Goal: Contribute content: Contribute content

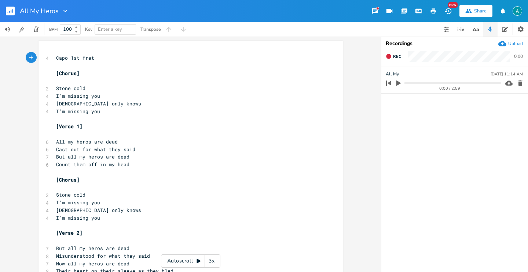
click at [399, 84] on icon "button" at bounding box center [398, 83] width 4 height 5
click at [399, 84] on icon "button" at bounding box center [399, 83] width 6 height 6
click at [76, 141] on span "All my heros are dead" at bounding box center [87, 142] width 62 height 7
type textarea "All my heros are dead"
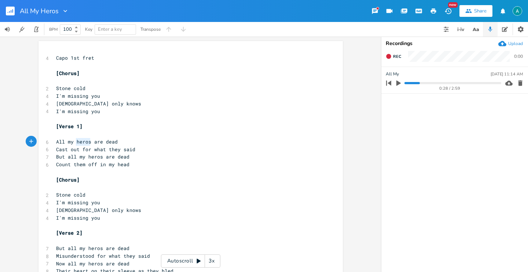
click at [76, 141] on span "All my heros are dead" at bounding box center [87, 142] width 62 height 7
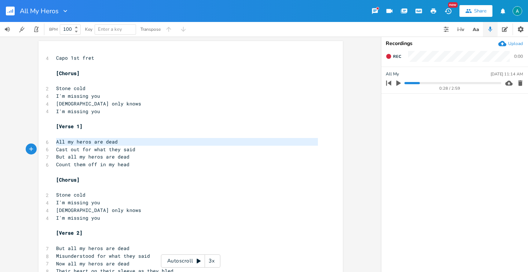
click at [76, 141] on span "All my heros are dead" at bounding box center [87, 142] width 62 height 7
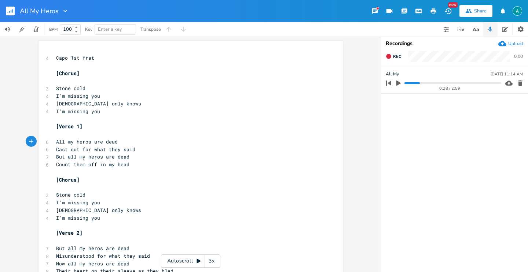
click at [80, 140] on span "All my heros are dead" at bounding box center [87, 142] width 62 height 7
type textarea "heros"
click at [80, 140] on span "All my heros are dead" at bounding box center [87, 142] width 62 height 7
click at [72, 141] on span "All my heros are dead" at bounding box center [87, 142] width 62 height 7
click at [75, 140] on span "All my heros are dead" at bounding box center [87, 142] width 62 height 7
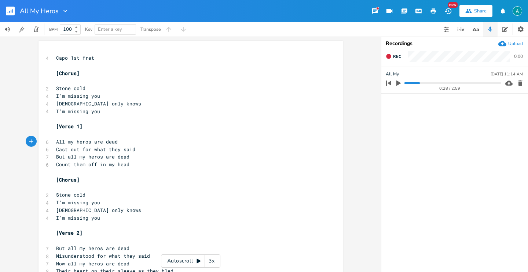
type textarea "heros"
click at [75, 140] on span "All my heros are dead" at bounding box center [87, 142] width 62 height 7
click at [407, 81] on div "0:28 / 2:59" at bounding box center [442, 83] width 118 height 12
click at [404, 83] on div "0:28 / 2:59" at bounding box center [442, 83] width 118 height 12
click at [405, 82] on progress at bounding box center [452, 83] width 96 height 2
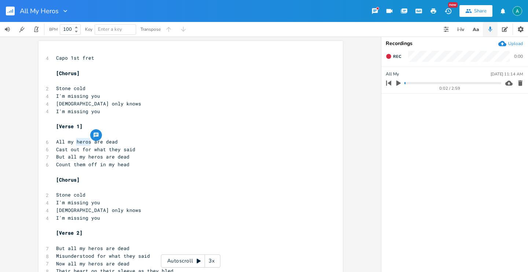
click at [400, 85] on icon "button" at bounding box center [398, 83] width 7 height 7
click at [397, 86] on icon "button" at bounding box center [399, 83] width 6 height 6
drag, startPoint x: 67, startPoint y: 158, endPoint x: 53, endPoint y: 159, distance: 14.4
click at [55, 159] on pre "But all my heros are dead" at bounding box center [187, 157] width 265 height 8
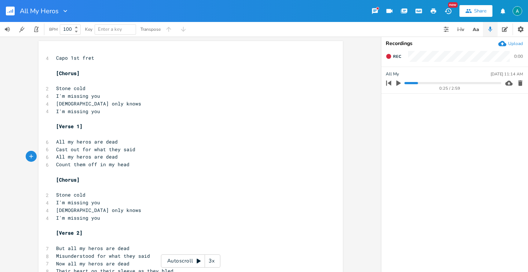
type textarea "A"
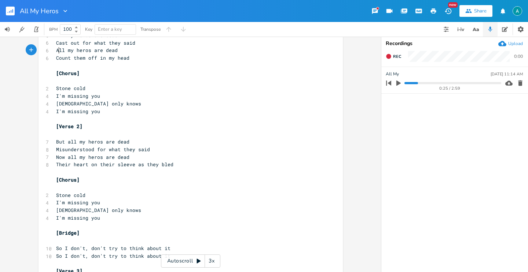
scroll to position [108, 0]
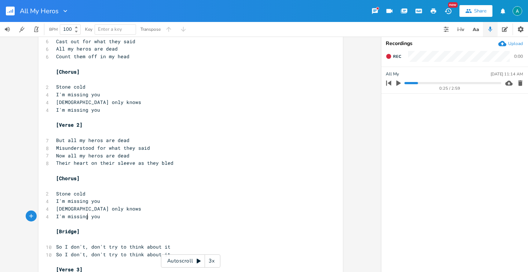
click at [86, 216] on span "I'm missing you" at bounding box center [78, 216] width 44 height 7
click at [396, 84] on icon "button" at bounding box center [398, 83] width 7 height 7
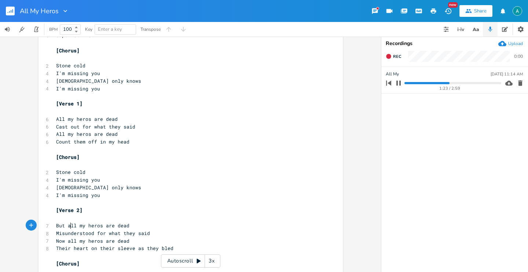
scroll to position [0, 0]
drag, startPoint x: 68, startPoint y: 228, endPoint x: 53, endPoint y: 226, distance: 14.7
click at [55, 227] on pre "But all my heros are dead" at bounding box center [187, 226] width 265 height 8
type textarea "A"
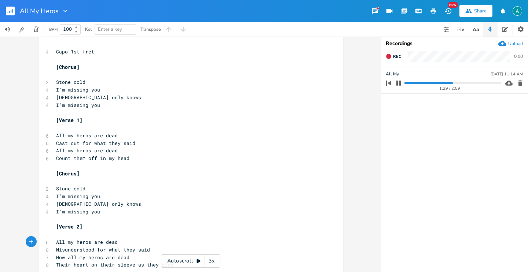
scroll to position [4, 0]
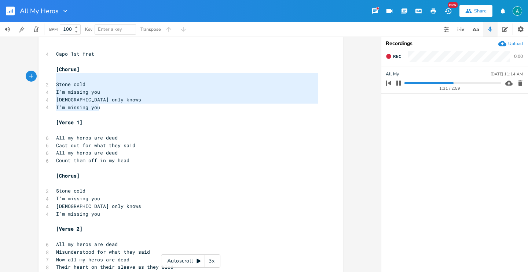
type textarea "[Chorus] Stone cold I'm missing you [DEMOGRAPHIC_DATA] only knows I'm missing y…"
drag, startPoint x: 110, startPoint y: 111, endPoint x: 41, endPoint y: 72, distance: 79.1
click at [41, 72] on div "[Chorus] Stone cold I'm missing you [DEMOGRAPHIC_DATA] only knows I'm missing y…" at bounding box center [190, 243] width 304 height 412
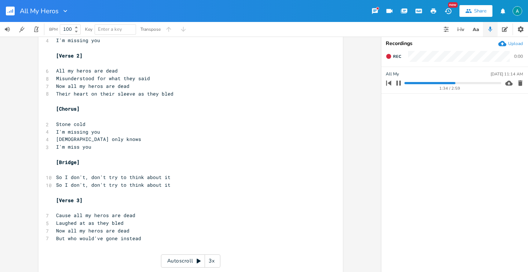
scroll to position [138, 0]
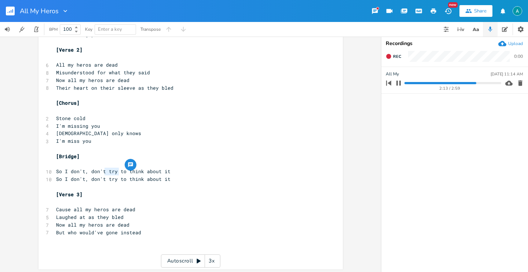
drag, startPoint x: 103, startPoint y: 170, endPoint x: 114, endPoint y: 174, distance: 11.6
click at [114, 174] on span "So I don't, don't try to think about it" at bounding box center [113, 171] width 114 height 7
type textarea "try"
click at [114, 174] on span "So I don't, don't try to think about it" at bounding box center [113, 171] width 114 height 7
click at [111, 174] on span "So I don't, don't try to think about it" at bounding box center [113, 171] width 114 height 7
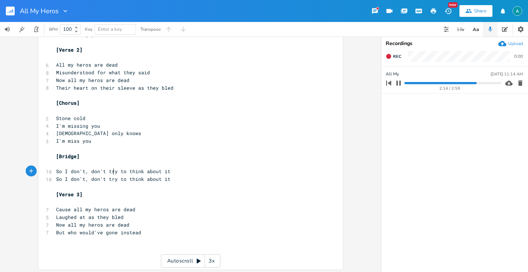
click at [111, 174] on span "So I don't, don't try to think about it" at bounding box center [113, 171] width 114 height 7
type textarea "stop"
click at [154, 170] on span "So I don't, don't stop to think about it" at bounding box center [114, 171] width 117 height 7
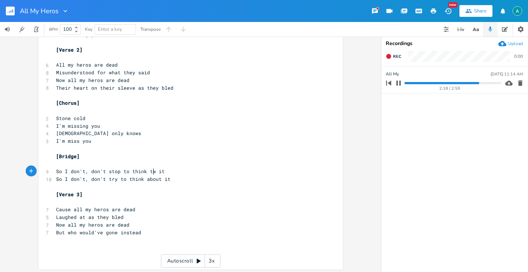
type textarea "twice"
click at [178, 173] on pre "So I don't, don't stop to think twice it" at bounding box center [187, 172] width 265 height 8
click at [89, 172] on span "So I don't, don't stop to think twic" at bounding box center [109, 171] width 106 height 7
type textarea "don't stop to think twic"
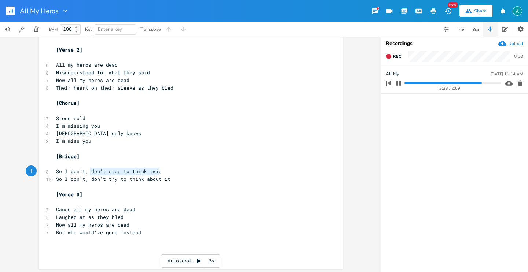
drag, startPoint x: 88, startPoint y: 172, endPoint x: 165, endPoint y: 174, distance: 77.4
click at [165, 174] on pre "So I don't, don't stop to think twic" at bounding box center [187, 172] width 265 height 8
drag, startPoint x: 88, startPoint y: 180, endPoint x: 189, endPoint y: 183, distance: 101.2
click at [189, 183] on pre "So I don't, don't try to think about it" at bounding box center [187, 180] width 265 height 8
paste textarea "e"
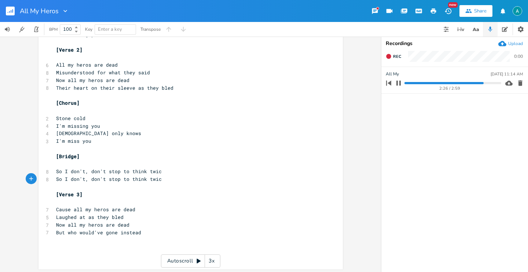
type textarea "e"
click at [162, 170] on pre "So I don't, don't stop to think twic" at bounding box center [187, 172] width 265 height 8
type textarea "e"
type textarea "Now a"
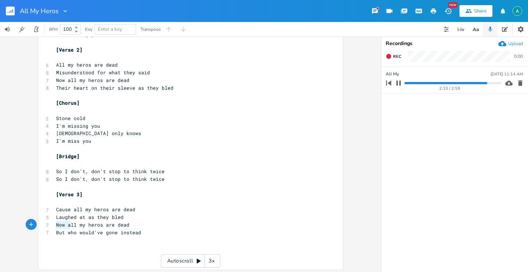
drag, startPoint x: 68, startPoint y: 225, endPoint x: 55, endPoint y: 225, distance: 13.6
click at [56, 225] on span "Now all my heros are dead" at bounding box center [92, 225] width 73 height 7
drag, startPoint x: 72, startPoint y: 208, endPoint x: 78, endPoint y: 198, distance: 12.3
click at [72, 208] on span "Cause all my heros are dead" at bounding box center [95, 209] width 79 height 7
drag, startPoint x: 67, startPoint y: 80, endPoint x: 48, endPoint y: 80, distance: 18.7
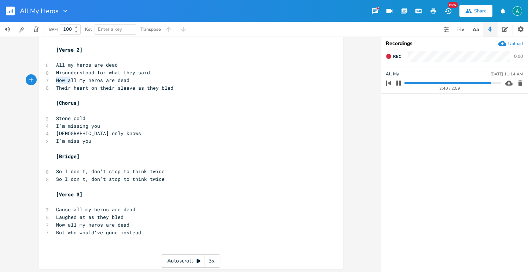
click at [50, 79] on div "Now a x 4 Capo 1st fret ​ ​ [Verse 1] ​ 6 All my heros are dead 6 Cast out for …" at bounding box center [190, 86] width 304 height 367
type textarea "A"
click at [169, 115] on pre "Stone cold" at bounding box center [187, 119] width 265 height 8
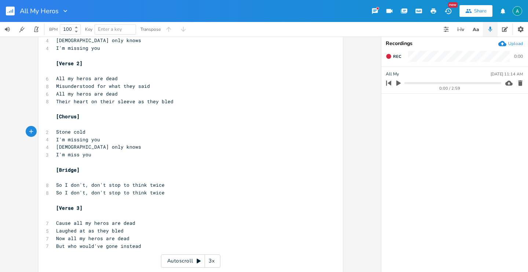
scroll to position [140, 0]
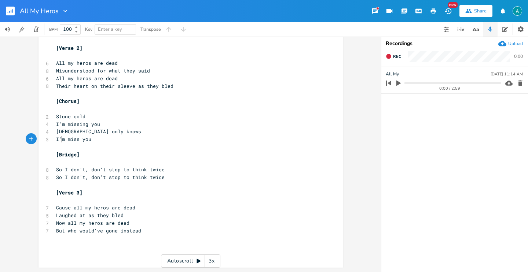
click at [60, 136] on span "I'm miss you" at bounding box center [73, 139] width 35 height 7
click at [68, 171] on span "So I don't, don't stop to think twice" at bounding box center [110, 169] width 108 height 7
click at [399, 84] on icon "button" at bounding box center [398, 83] width 4 height 5
click at [474, 82] on progress at bounding box center [452, 83] width 96 height 2
click at [397, 87] on button "button" at bounding box center [399, 83] width 10 height 12
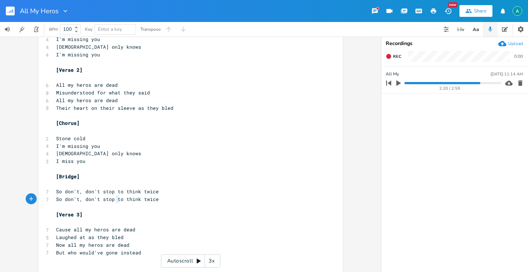
scroll to position [0, 0]
type textarea "to think twic"
drag, startPoint x: 114, startPoint y: 200, endPoint x: 151, endPoint y: 200, distance: 36.7
click at [151, 200] on span "So don't, don't stop to think twice" at bounding box center [107, 199] width 103 height 7
click at [157, 200] on pre "So don't, don't stop to think twice" at bounding box center [187, 200] width 265 height 8
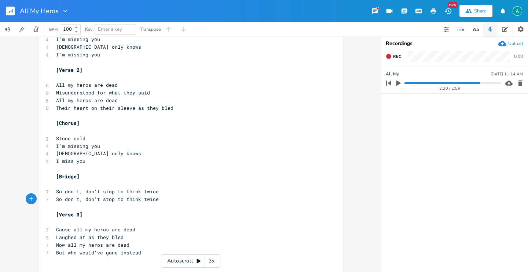
type textarea "ce"
type textarea "ink twice"
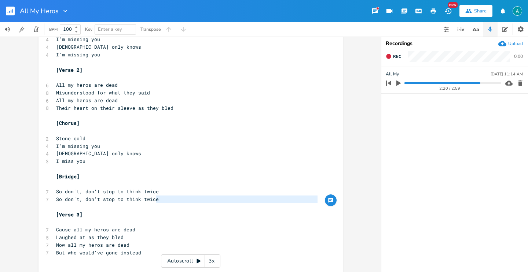
type textarea "o think twice"
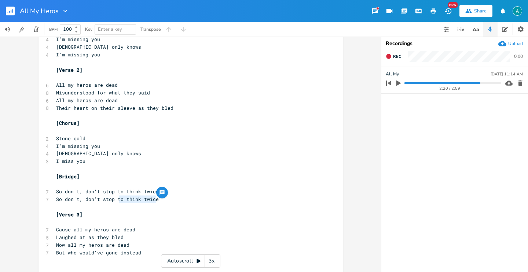
drag, startPoint x: 156, startPoint y: 202, endPoint x: 122, endPoint y: 196, distance: 34.6
click at [118, 198] on pre "So don't, don't stop to think twice" at bounding box center [187, 200] width 265 height 8
click at [477, 29] on icon "button" at bounding box center [475, 29] width 9 height 9
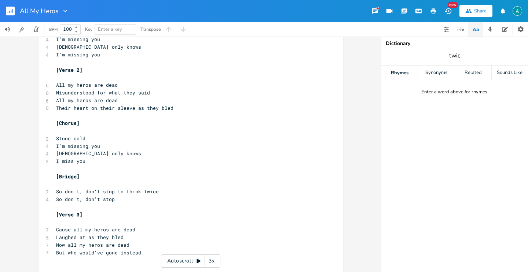
type input "twice"
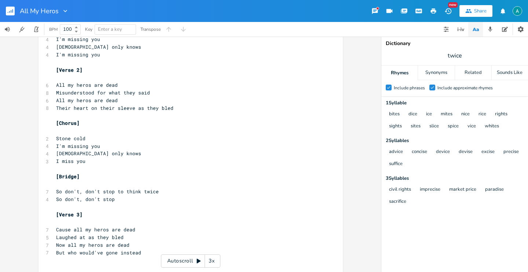
click at [118, 204] on pre "​" at bounding box center [187, 207] width 265 height 8
click at [119, 198] on pre "So don't, don't stop" at bounding box center [187, 200] width 265 height 8
drag, startPoint x: 119, startPoint y: 198, endPoint x: 124, endPoint y: 196, distance: 4.2
click at [120, 198] on pre "So don't, don't stop" at bounding box center [187, 200] width 265 height 8
type textarea "no heaven without"
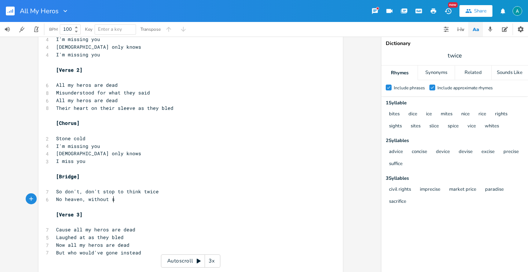
scroll to position [0, 46]
type textarea "No heaven, without sacrifice"
drag, startPoint x: 60, startPoint y: 194, endPoint x: 48, endPoint y: 195, distance: 12.1
click at [48, 195] on div "So x 4 Capo 1st fret ​ ​ [Verse 1] ​ 6 All my heros are dead 6 Cast out for wha…" at bounding box center [190, 106] width 304 height 367
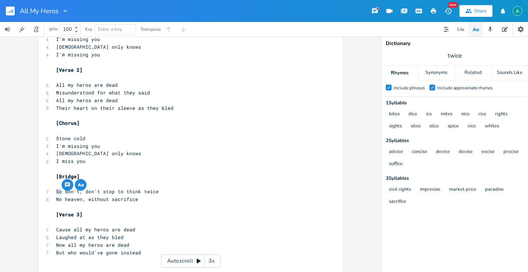
type textarea "No"
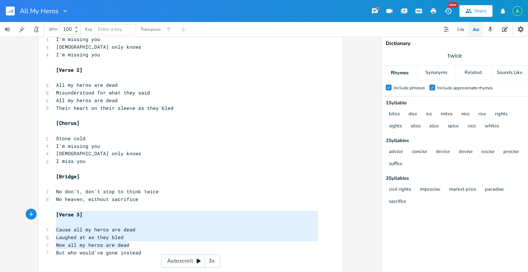
drag, startPoint x: 137, startPoint y: 249, endPoint x: 68, endPoint y: 224, distance: 73.3
click at [46, 212] on div "[Verse 3] Cause all my heros are dead Laughed at as they bled Now all my heros …" at bounding box center [190, 106] width 304 height 367
type textarea "[Verse 3] Cause all my heros are dead Laughed at as they bled Now all my heros …"
click at [70, 224] on pre "​" at bounding box center [187, 222] width 265 height 8
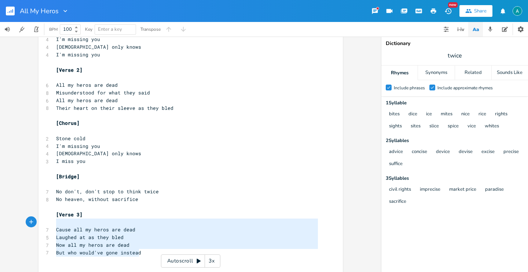
type textarea "Verse 3] Cause all my heros are dead Laughed at as they bled Now all my heros a…"
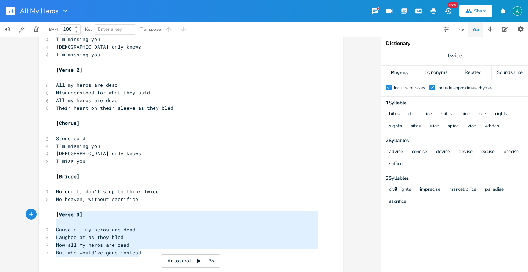
drag, startPoint x: 143, startPoint y: 253, endPoint x: 56, endPoint y: 217, distance: 94.3
click at [56, 217] on div "4 Capo 1st fret ​ ​ [Verse 1] ​ 6 All my heros are dead 6 Cast out for what the…" at bounding box center [187, 108] width 265 height 343
click at [65, 224] on pre "​" at bounding box center [187, 222] width 265 height 8
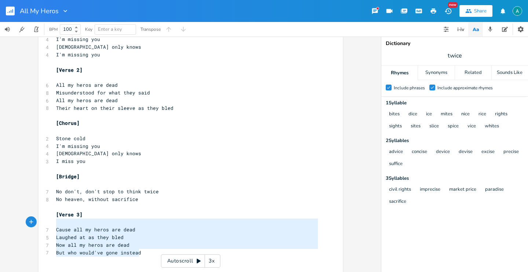
type textarea "[Verse 3] Cause all my heros are dead Laughed at as they bled Now all my heros …"
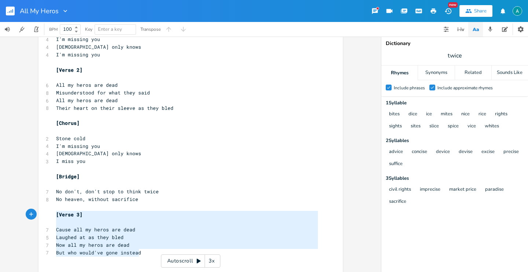
drag, startPoint x: 140, startPoint y: 253, endPoint x: 41, endPoint y: 209, distance: 108.6
click at [41, 212] on div "[Verse 3] Cause all my heros are dead Laughed at as they bled Now all my heros …" at bounding box center [190, 106] width 304 height 367
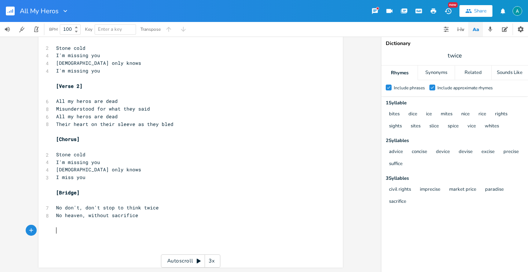
click at [106, 177] on pre "I miss you" at bounding box center [187, 178] width 265 height 8
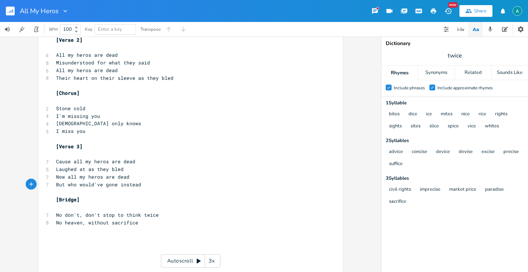
scroll to position [155, 0]
